Goal: Transaction & Acquisition: Book appointment/travel/reservation

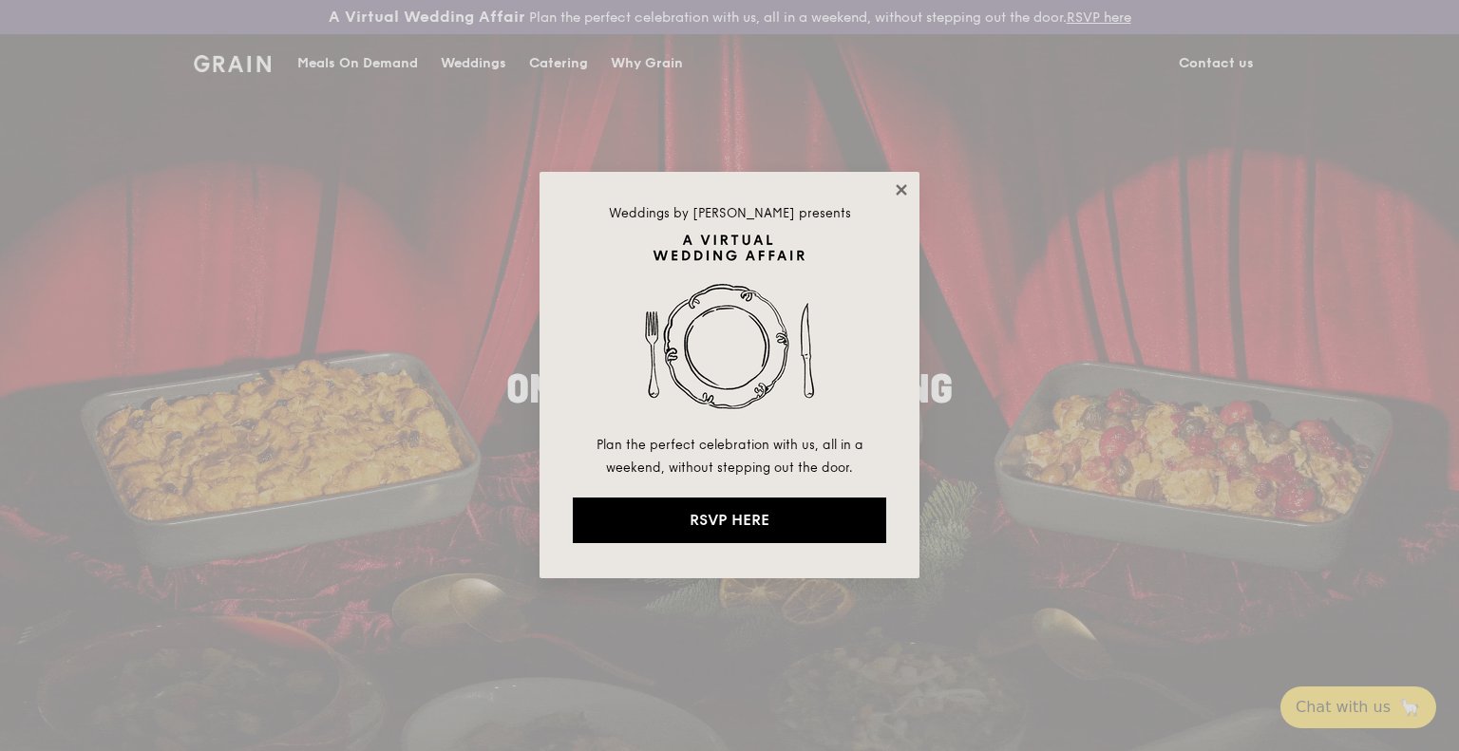
click at [899, 186] on icon at bounding box center [901, 189] width 10 height 10
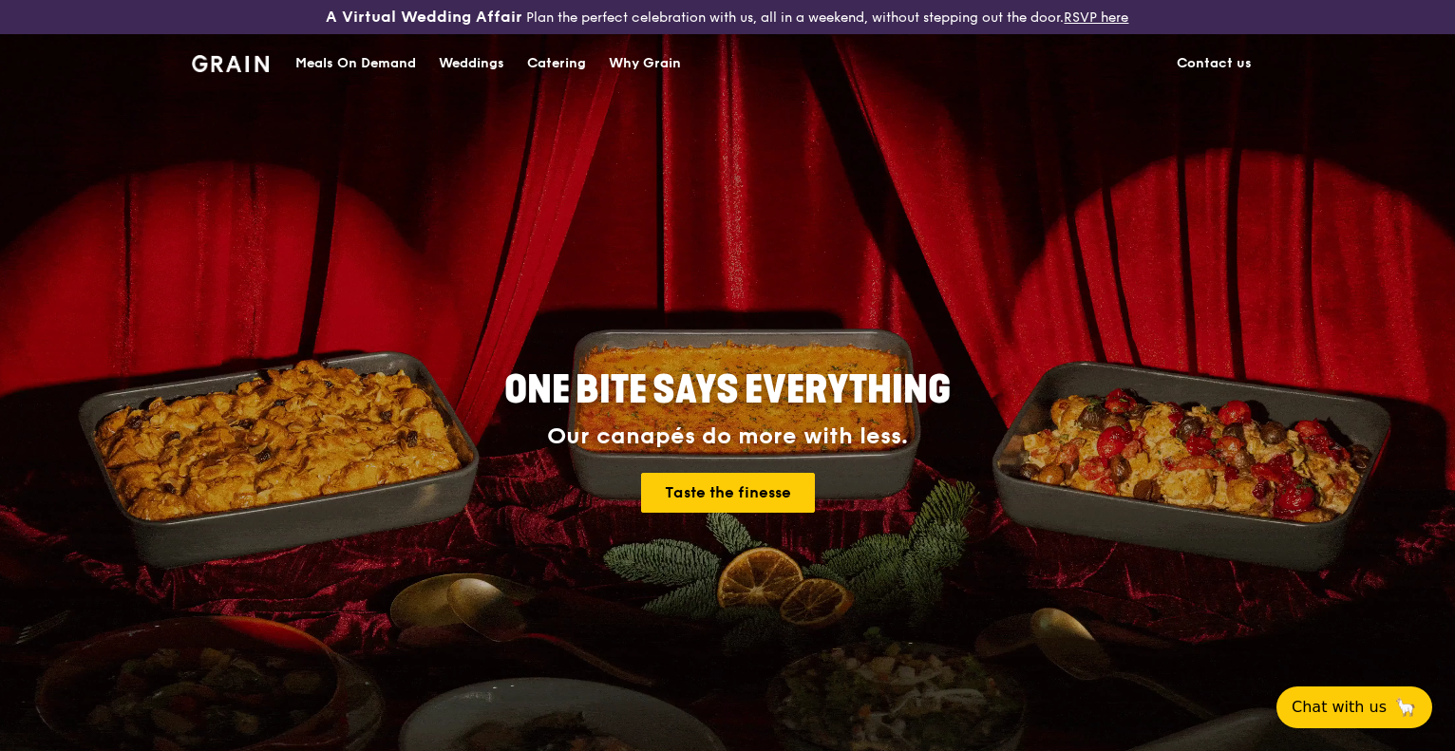
click at [559, 67] on div "Catering" at bounding box center [556, 63] width 59 height 57
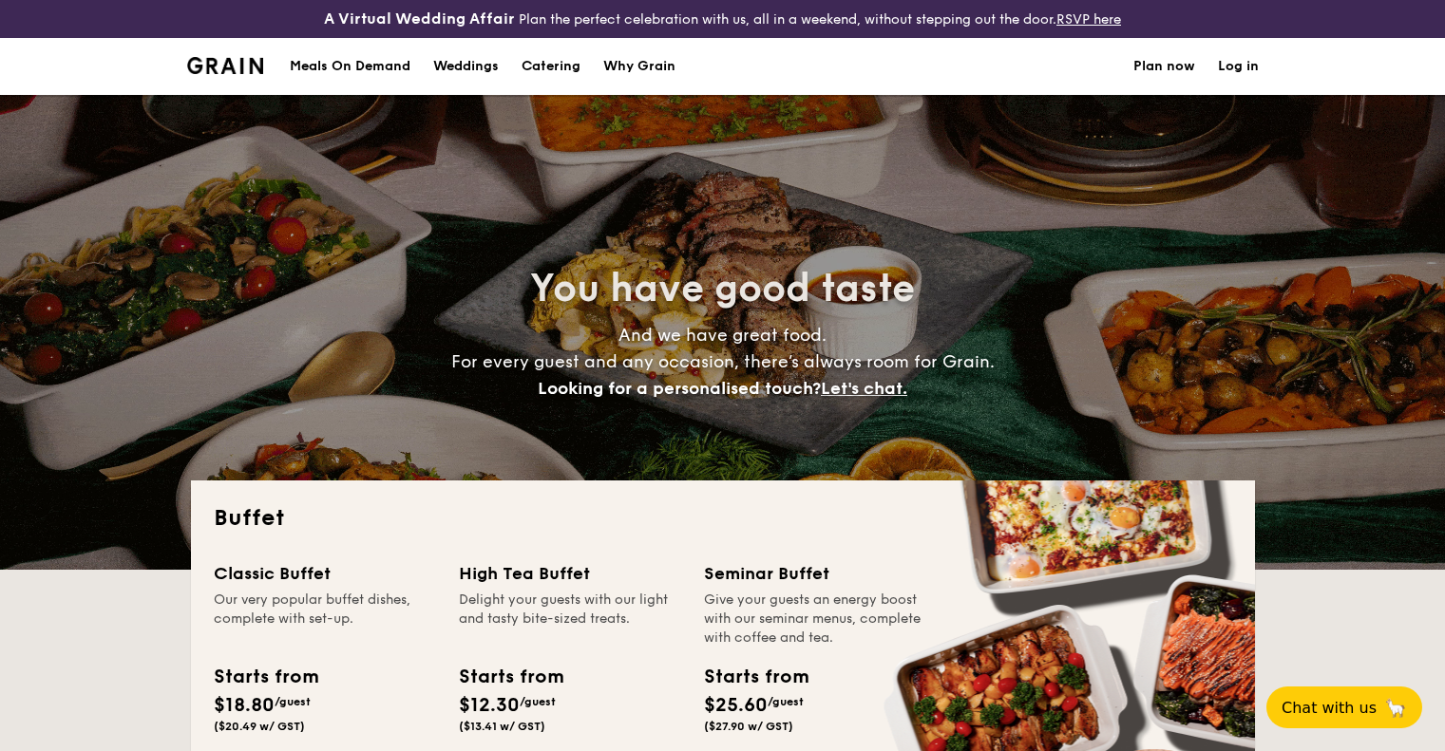
select select
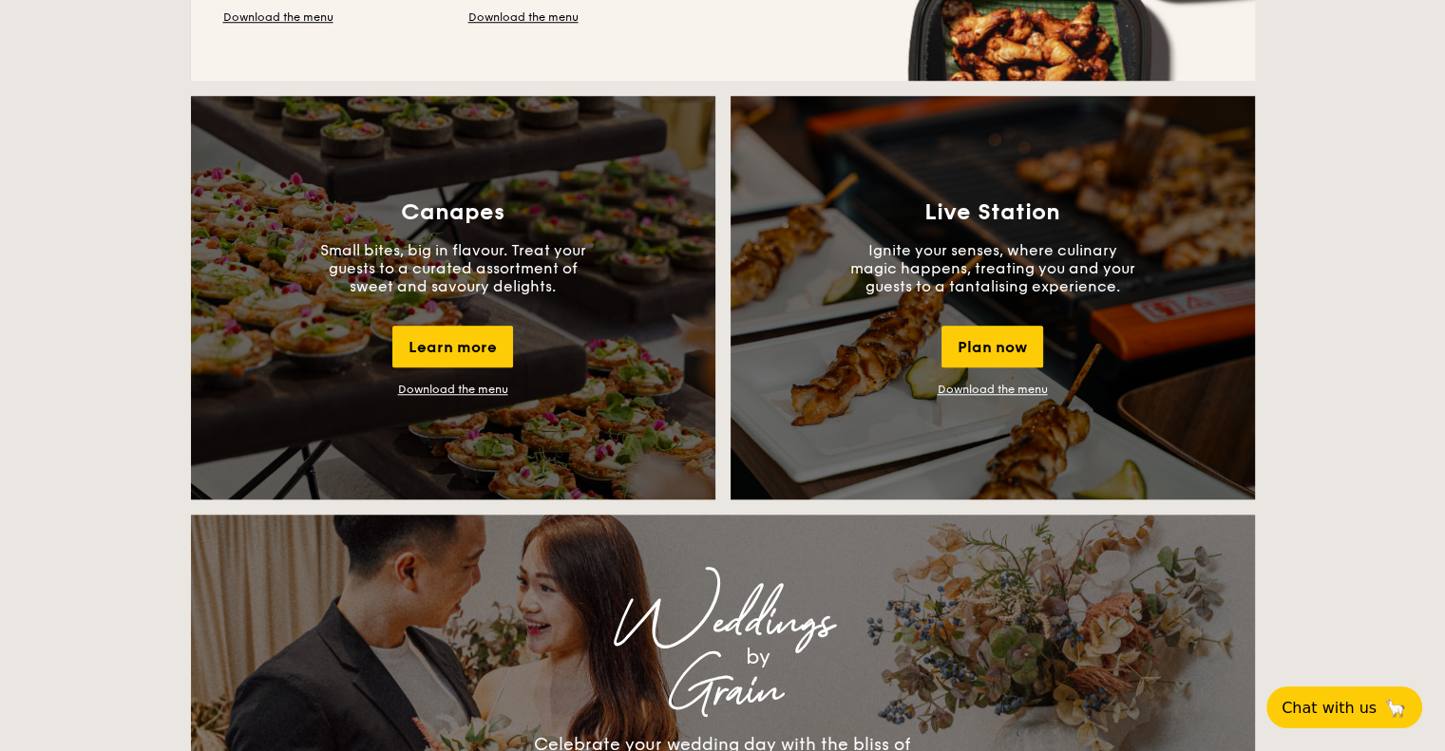
scroll to position [1995, 0]
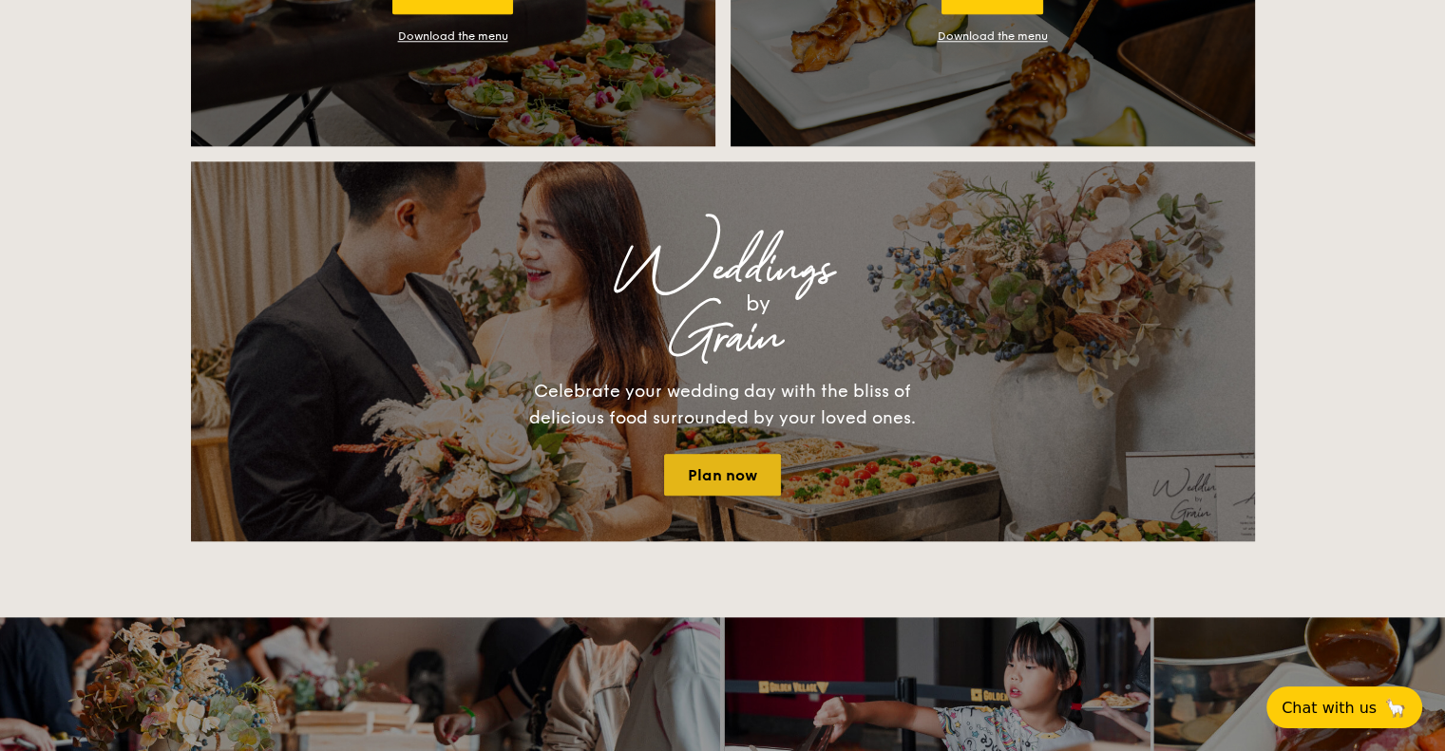
click at [698, 485] on link "Plan now" at bounding box center [722, 475] width 117 height 42
